Goal: Transaction & Acquisition: Purchase product/service

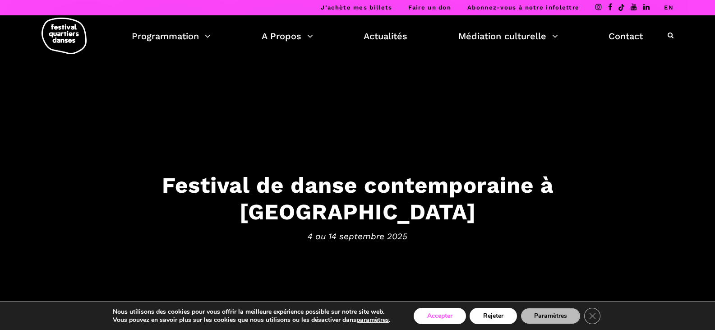
click at [444, 313] on button "Accepter" at bounding box center [439, 315] width 52 height 16
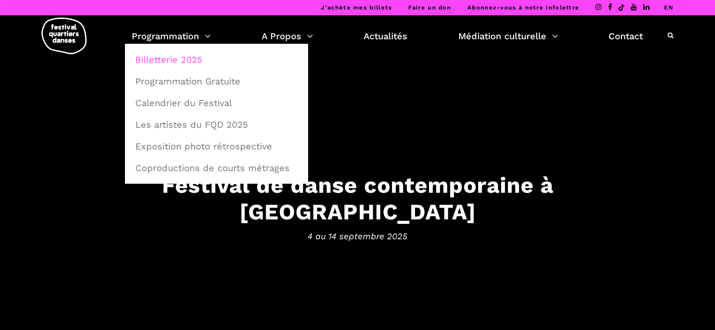
click at [174, 58] on link "Billetterie 2025" at bounding box center [216, 59] width 173 height 21
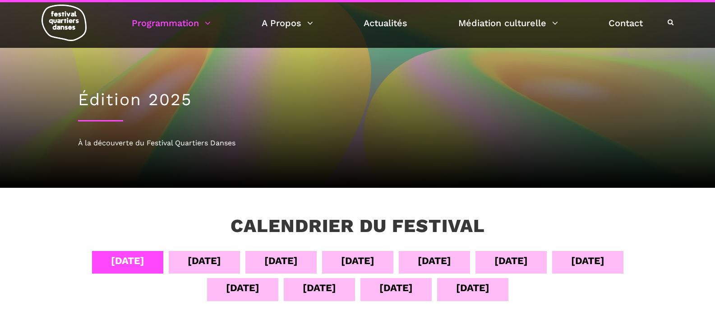
scroll to position [225, 0]
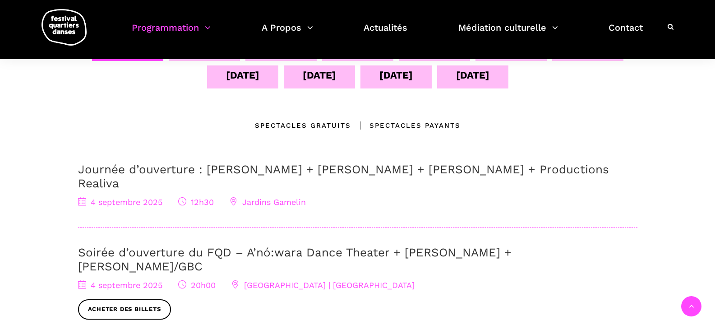
click at [466, 81] on div "[DATE]" at bounding box center [472, 75] width 33 height 16
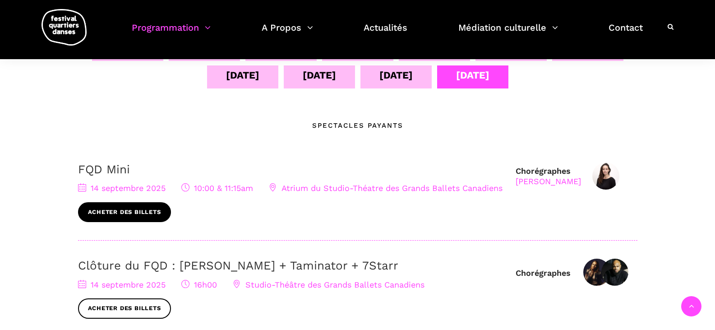
click at [132, 208] on link "Acheter des billets" at bounding box center [124, 212] width 93 height 20
click at [129, 210] on link "Acheter des billets" at bounding box center [124, 212] width 93 height 20
click at [120, 214] on link "Acheter des billets" at bounding box center [124, 212] width 93 height 20
click at [325, 186] on span "Atrium du Studio-Théatre des Grands Ballets Canadiens" at bounding box center [386, 187] width 234 height 9
click at [126, 211] on link "Acheter des billets" at bounding box center [124, 212] width 93 height 20
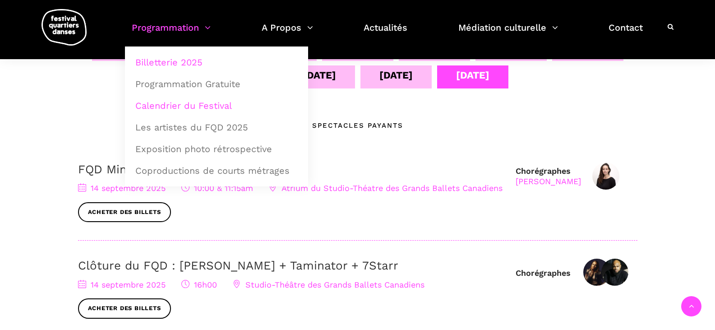
click at [161, 60] on link "Billetterie 2025" at bounding box center [216, 62] width 173 height 21
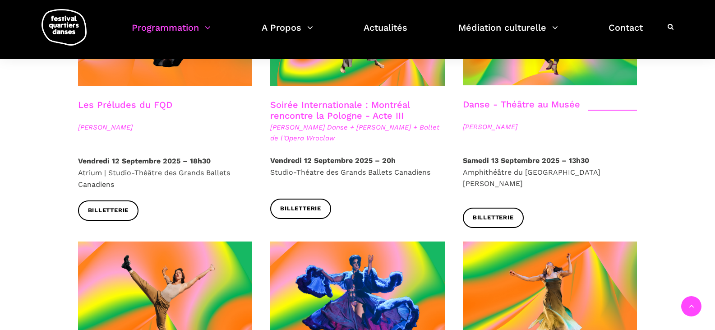
scroll to position [1353, 0]
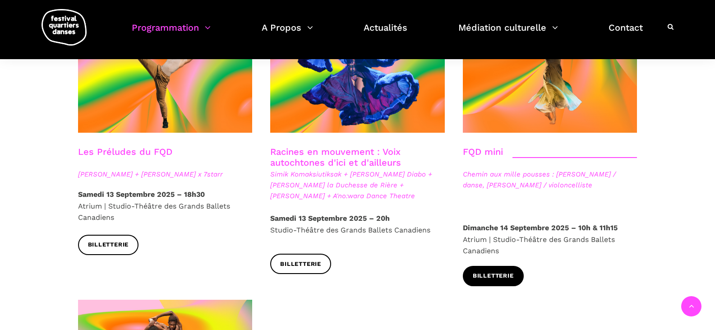
click at [501, 271] on span "Billetterie" at bounding box center [493, 275] width 41 height 9
